Goal: Information Seeking & Learning: Learn about a topic

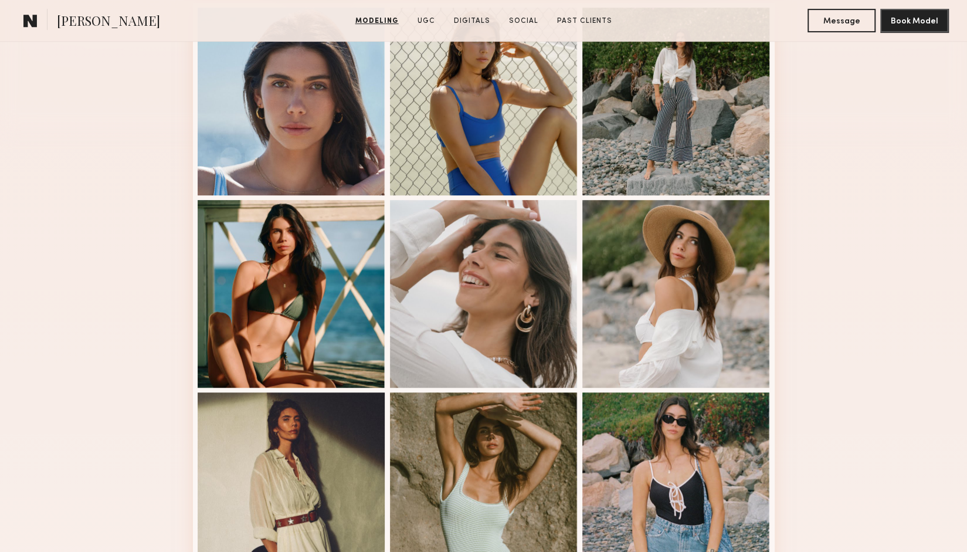
scroll to position [328, 0]
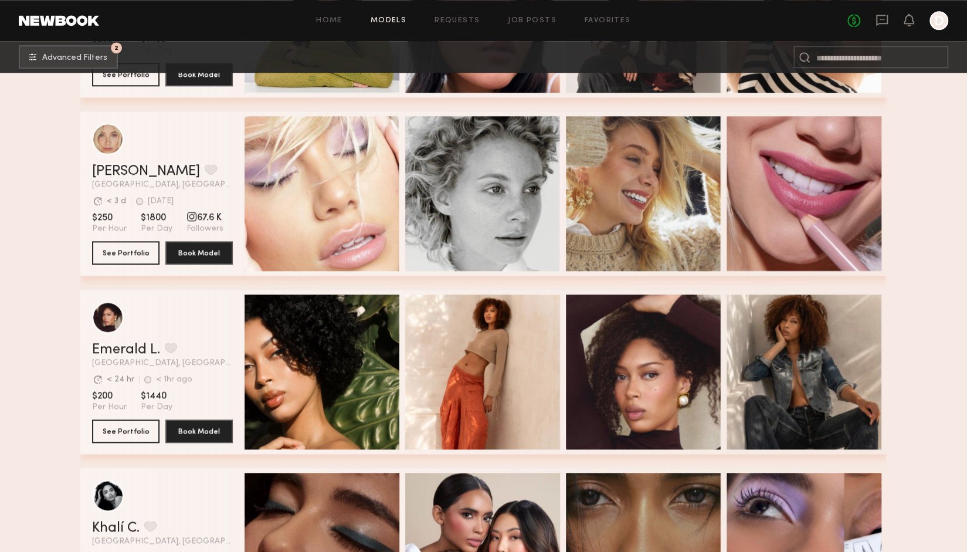
scroll to position [700, 0]
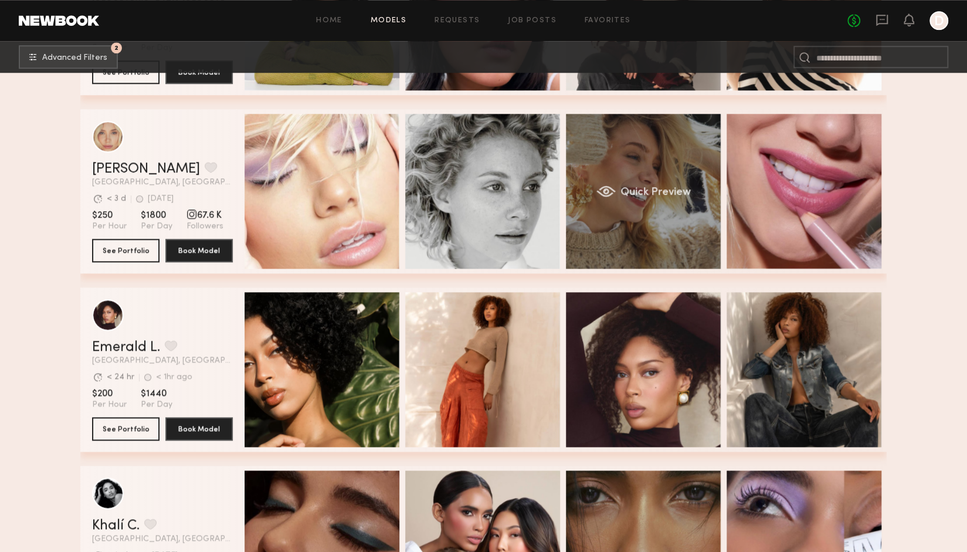
click at [678, 231] on div "Quick Preview" at bounding box center [643, 191] width 155 height 155
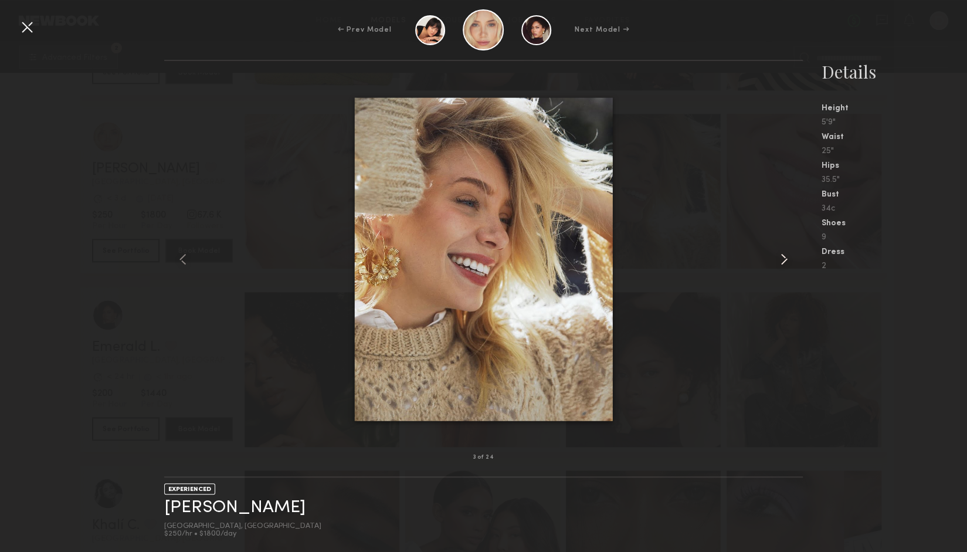
click at [792, 259] on common-icon at bounding box center [784, 259] width 19 height 19
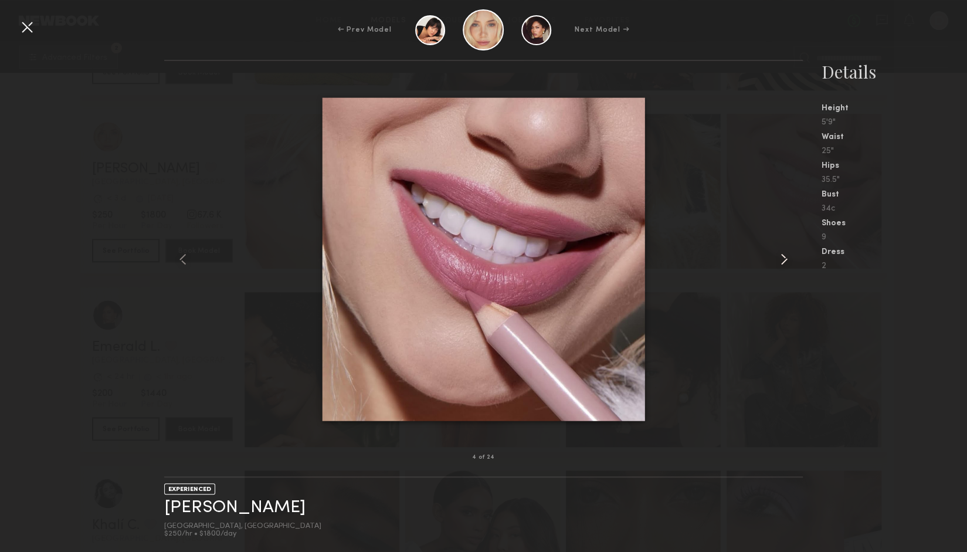
click at [784, 259] on common-icon at bounding box center [784, 259] width 19 height 19
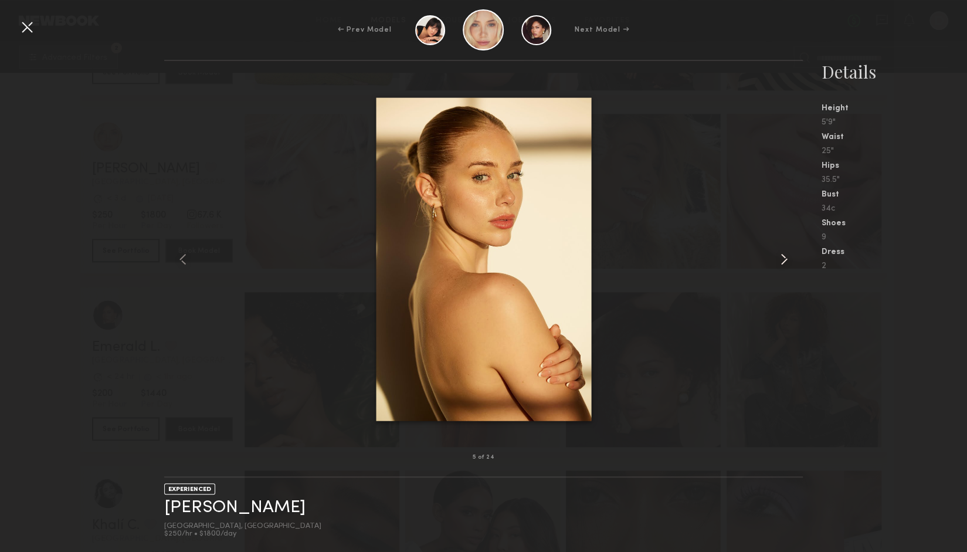
click at [784, 259] on common-icon at bounding box center [784, 259] width 19 height 19
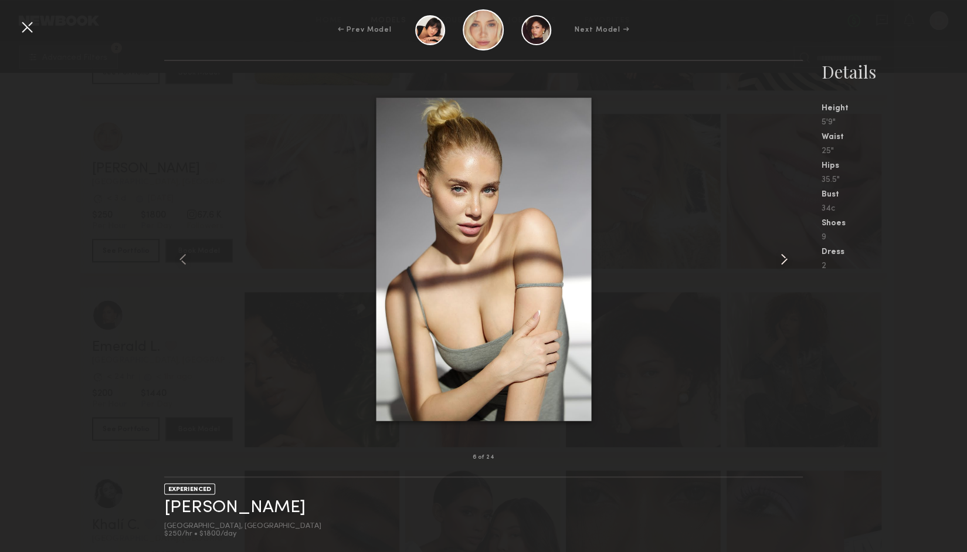
click at [784, 259] on common-icon at bounding box center [784, 259] width 19 height 19
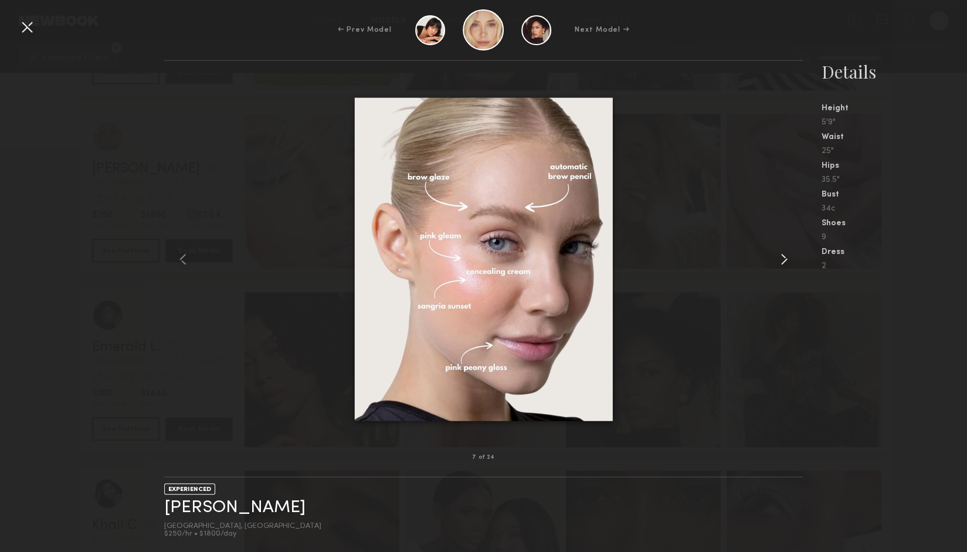
click at [784, 259] on common-icon at bounding box center [784, 259] width 19 height 19
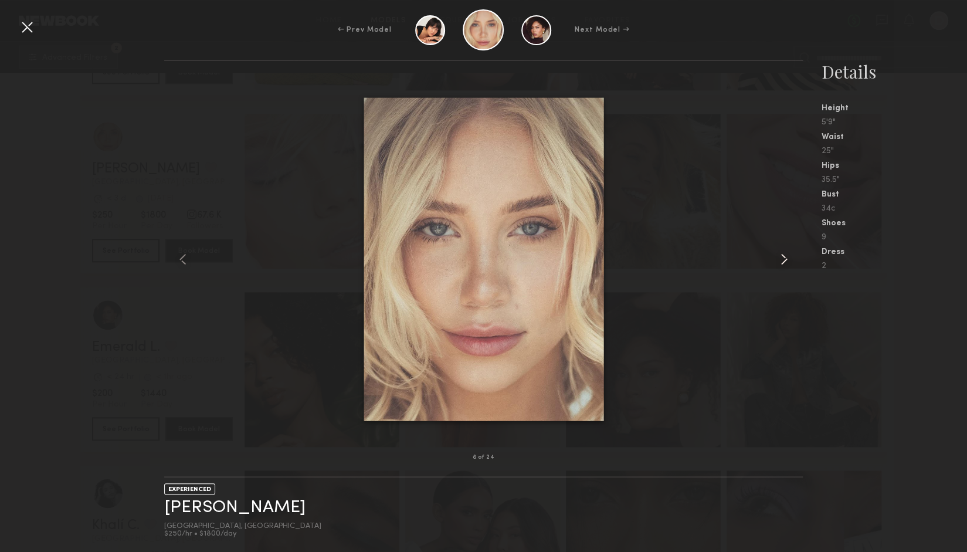
click at [784, 259] on common-icon at bounding box center [784, 259] width 19 height 19
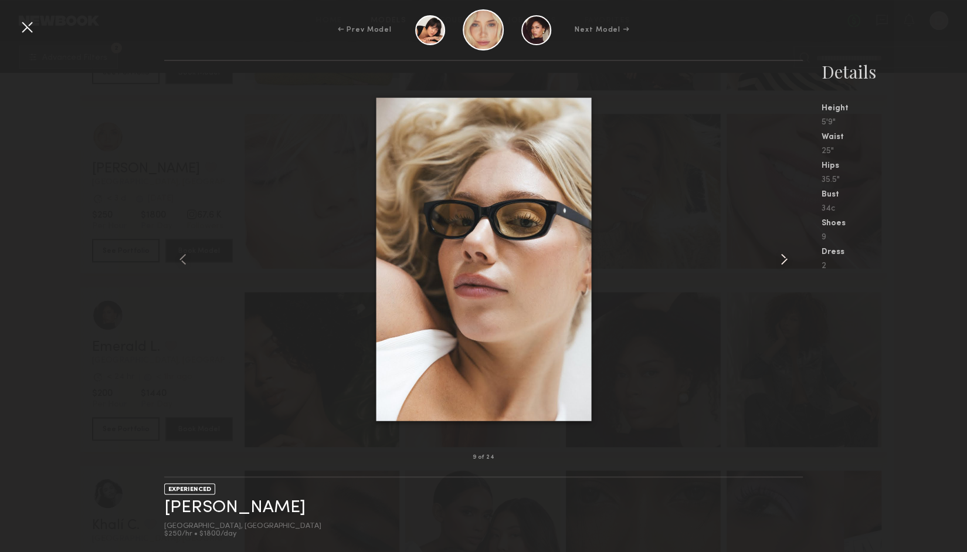
click at [784, 259] on common-icon at bounding box center [784, 259] width 19 height 19
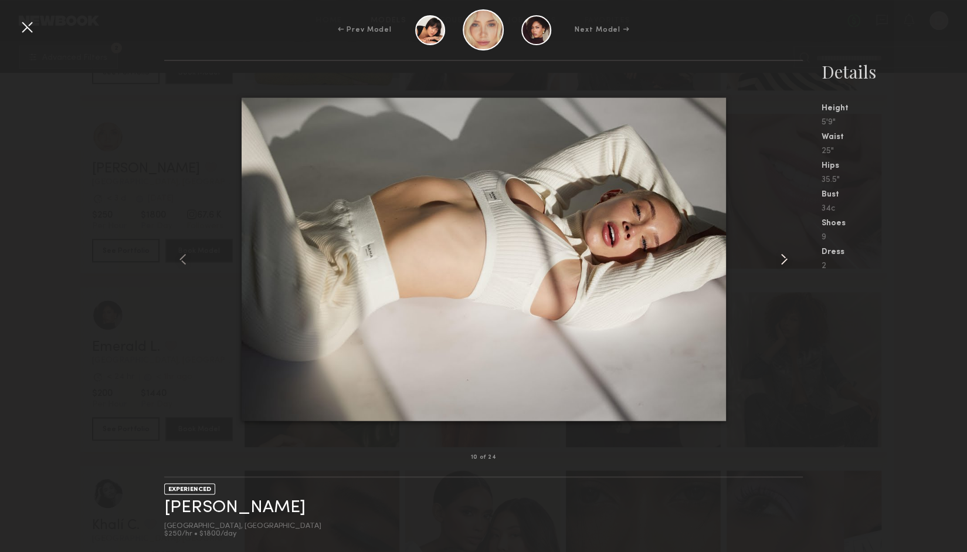
click at [784, 259] on common-icon at bounding box center [784, 259] width 19 height 19
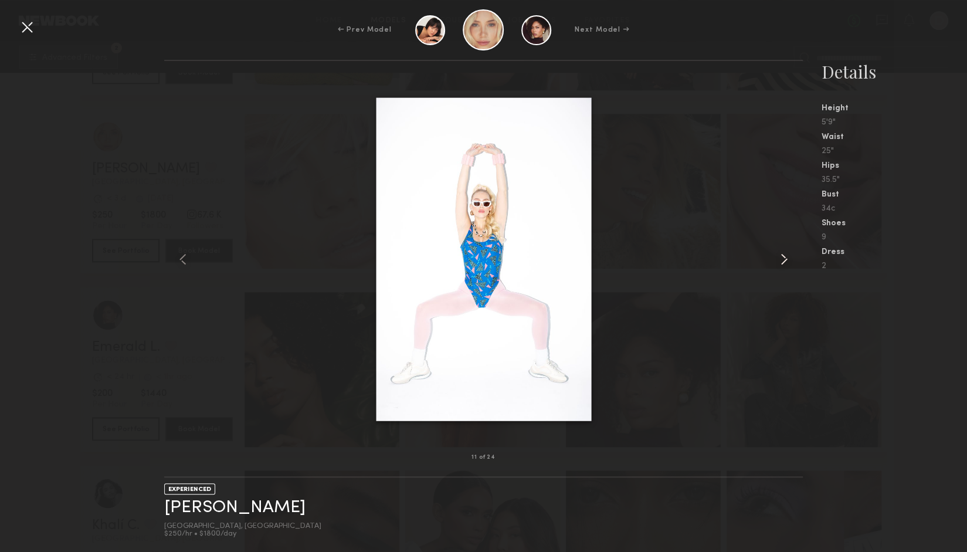
click at [784, 259] on common-icon at bounding box center [784, 259] width 19 height 19
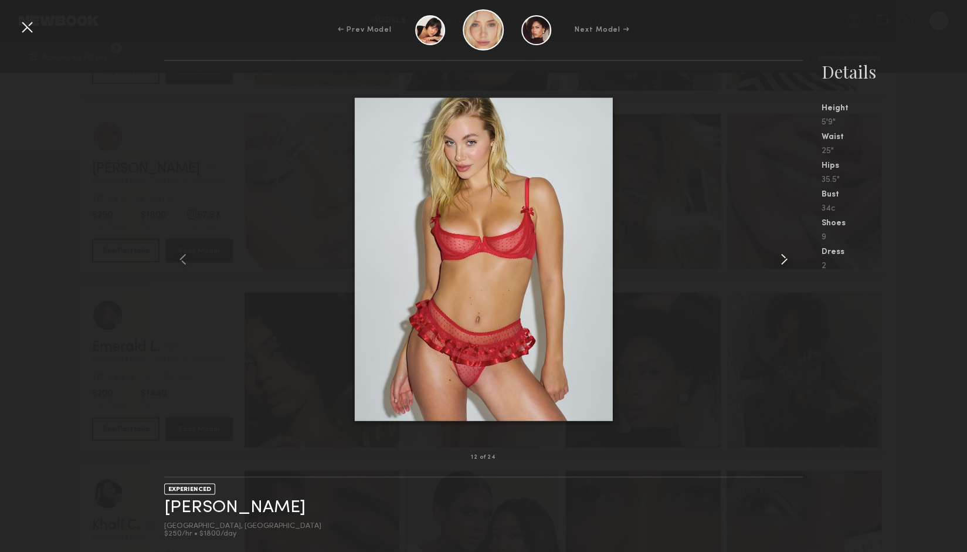
click at [784, 259] on common-icon at bounding box center [784, 259] width 19 height 19
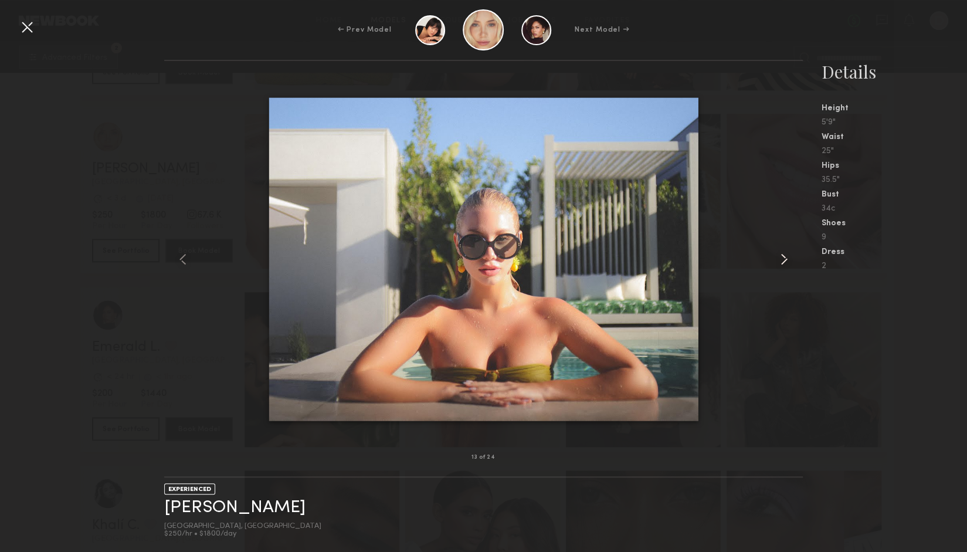
click at [784, 259] on common-icon at bounding box center [784, 259] width 19 height 19
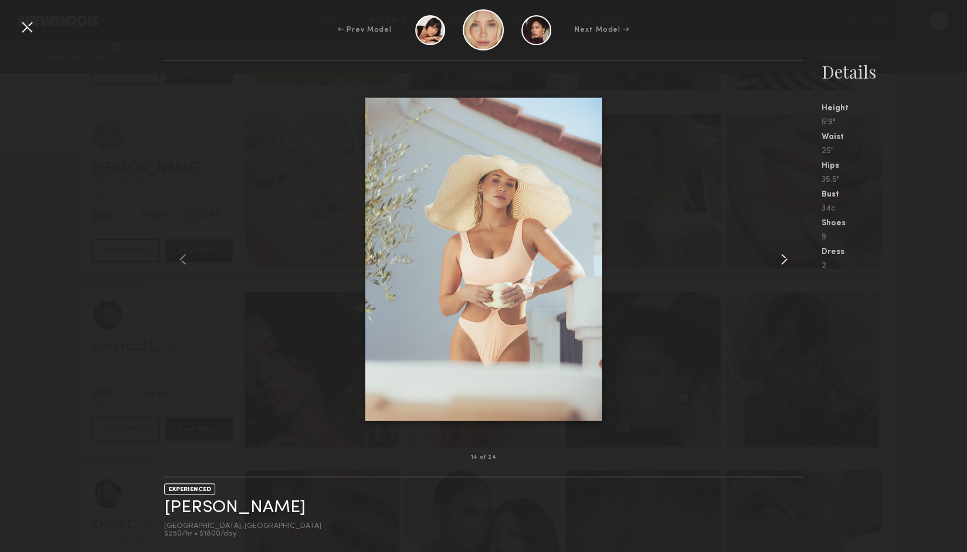
click at [784, 259] on common-icon at bounding box center [784, 259] width 19 height 19
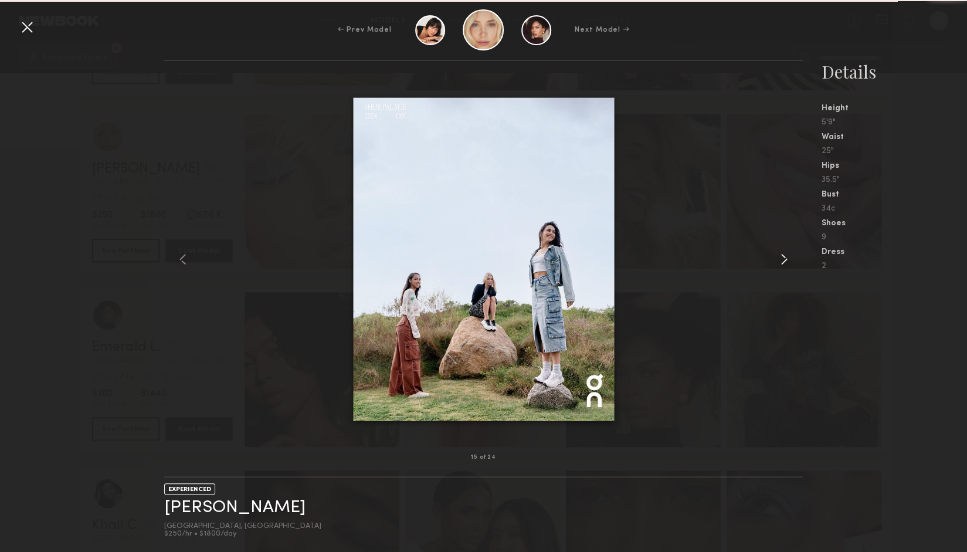
click at [784, 259] on common-icon at bounding box center [784, 259] width 19 height 19
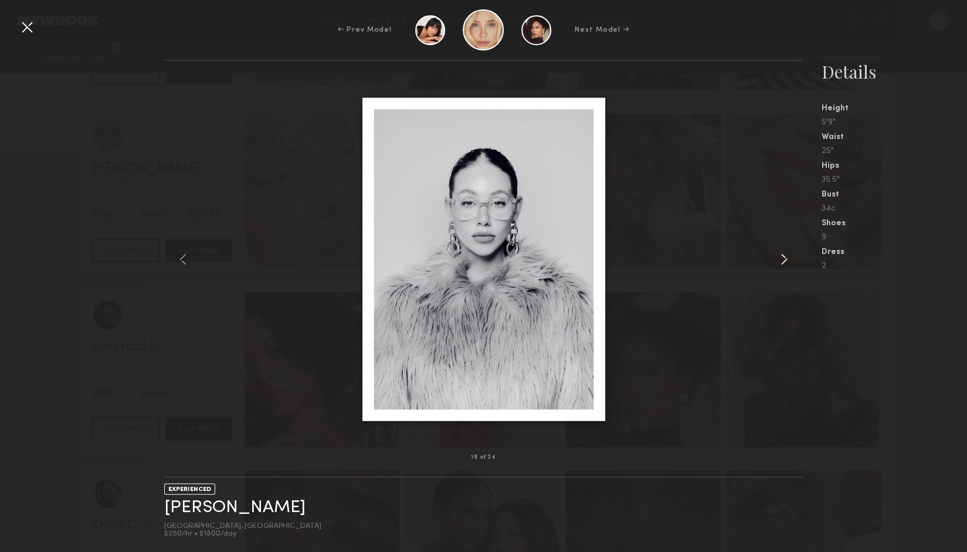
click at [784, 259] on common-icon at bounding box center [784, 259] width 19 height 19
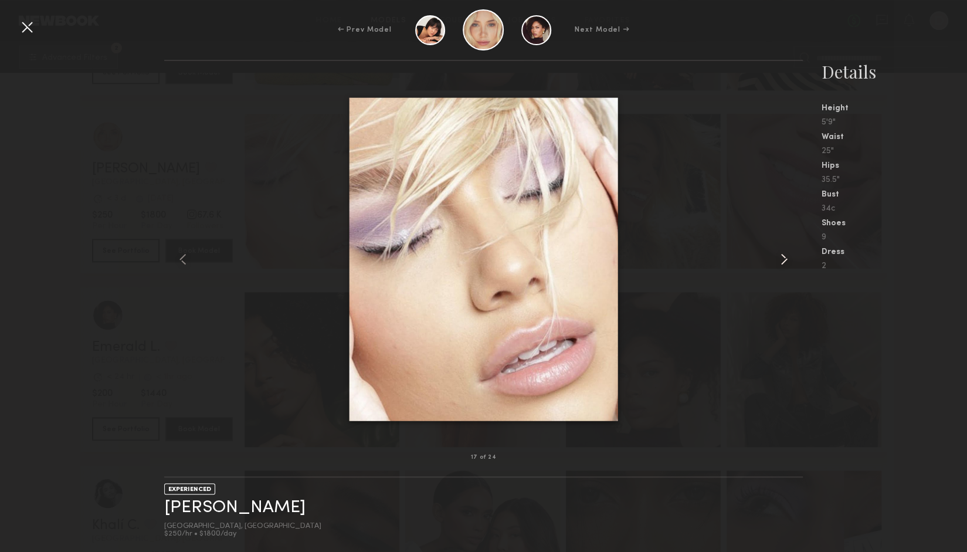
click at [784, 259] on common-icon at bounding box center [784, 259] width 19 height 19
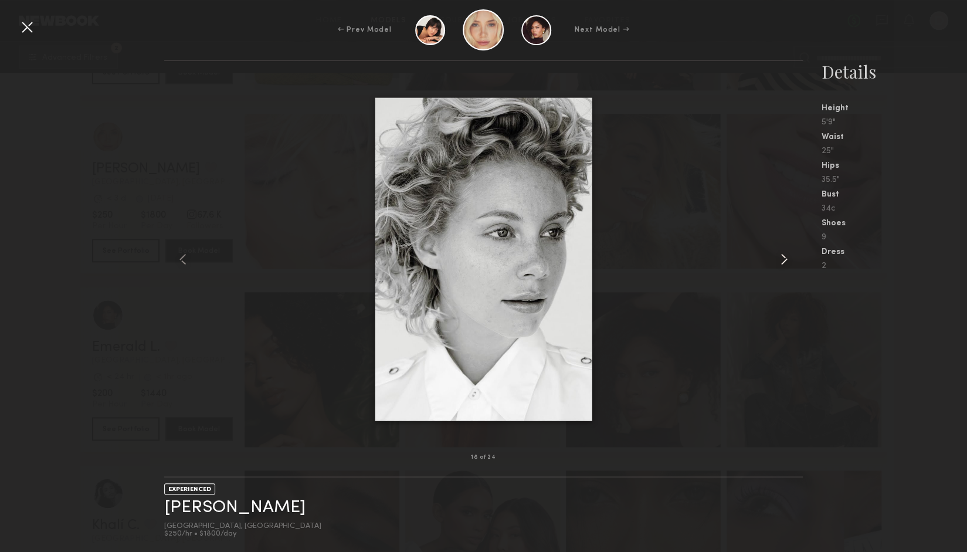
click at [784, 259] on common-icon at bounding box center [784, 259] width 19 height 19
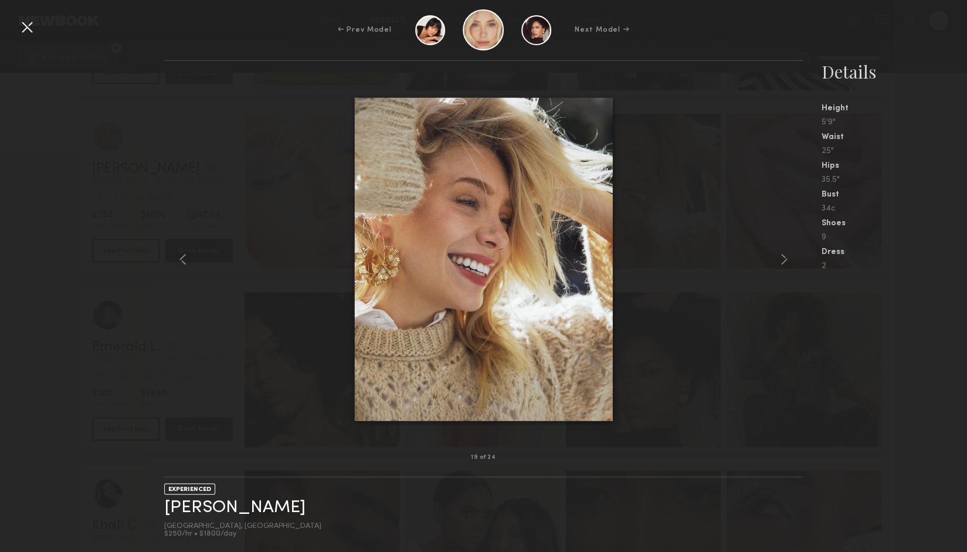
click at [272, 62] on nb-gallery-light "19 of 24" at bounding box center [483, 269] width 638 height 418
click at [16, 25] on div "← Prev Model Next Model →" at bounding box center [483, 29] width 967 height 41
click at [25, 29] on div at bounding box center [27, 27] width 19 height 19
